Goal: Complete application form

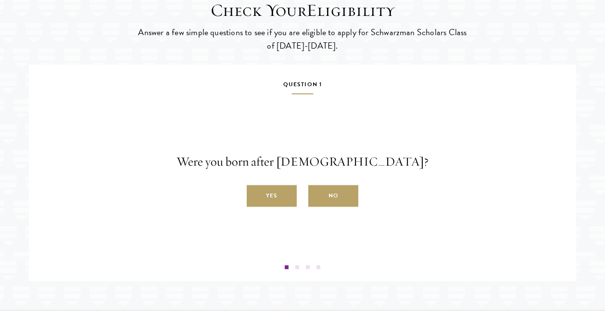
scroll to position [1566, 0]
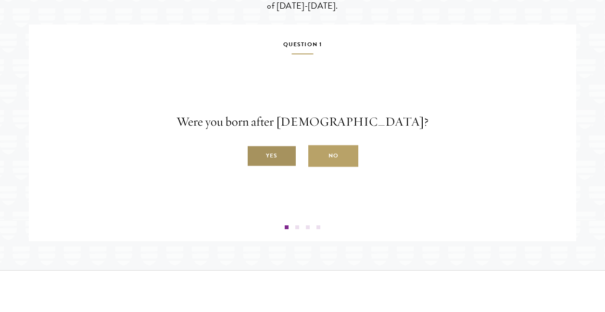
click at [264, 167] on label "Yes" at bounding box center [272, 156] width 50 height 22
click at [255, 155] on input "Yes" at bounding box center [251, 150] width 9 height 9
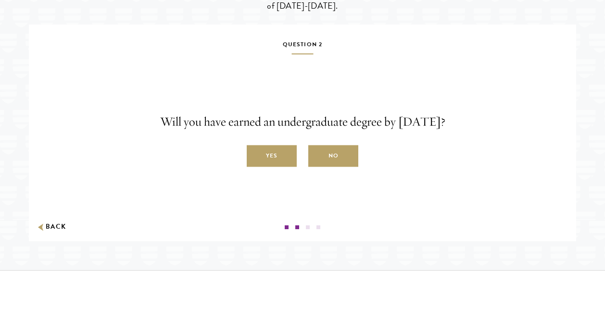
click at [264, 167] on label "Yes" at bounding box center [272, 156] width 50 height 22
click at [255, 155] on input "Yes" at bounding box center [251, 150] width 9 height 9
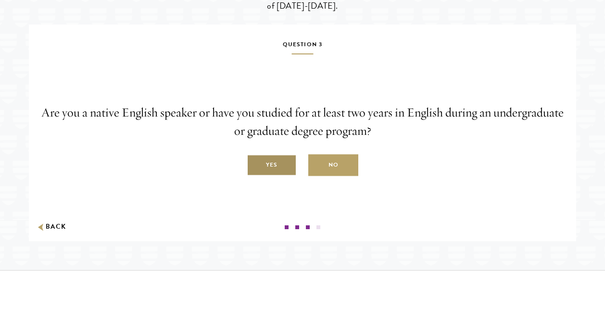
click at [270, 176] on label "Yes" at bounding box center [272, 165] width 50 height 22
click at [255, 164] on input "Yes" at bounding box center [251, 159] width 9 height 9
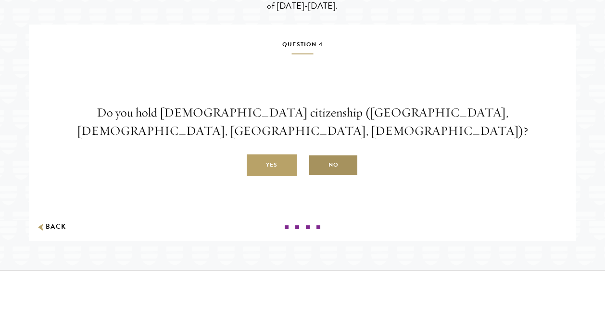
click at [325, 176] on label "No" at bounding box center [333, 165] width 50 height 22
click at [317, 164] on input "No" at bounding box center [312, 159] width 9 height 9
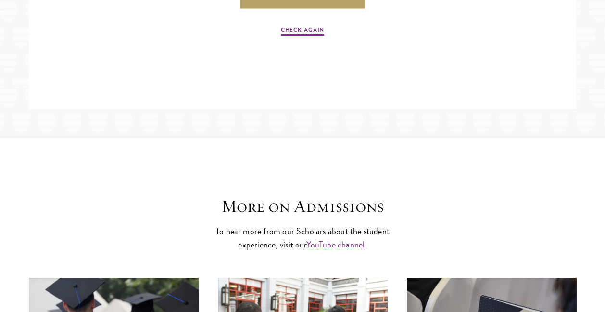
scroll to position [1726, 0]
